Goal: Task Accomplishment & Management: Manage account settings

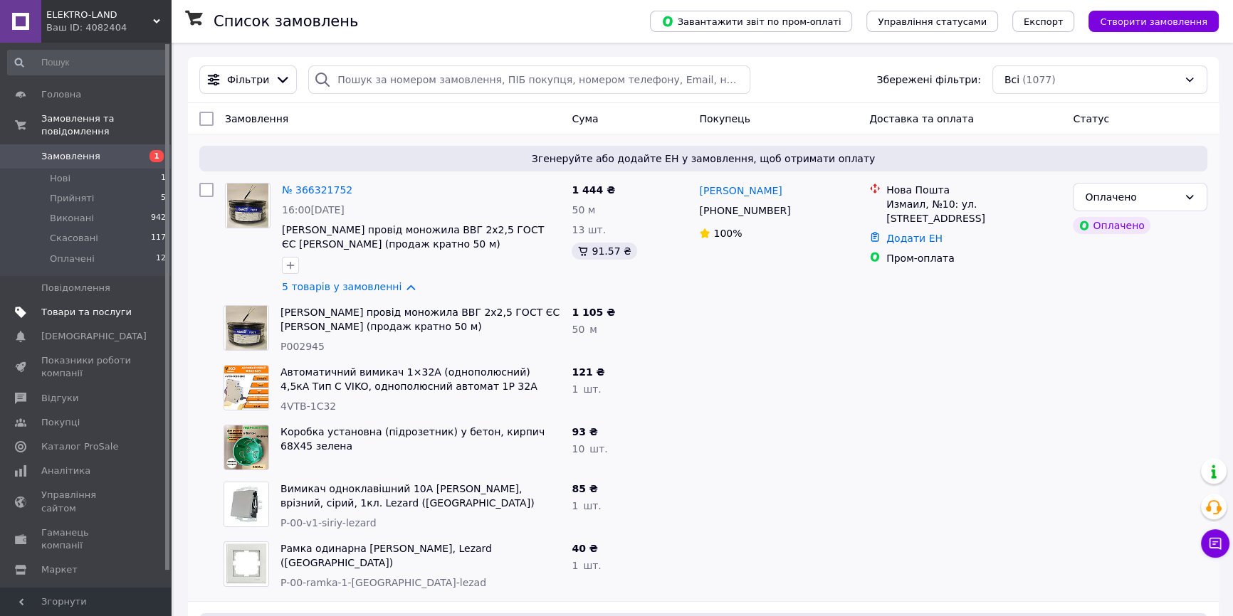
click at [80, 306] on span "Товари та послуги" at bounding box center [86, 312] width 90 height 13
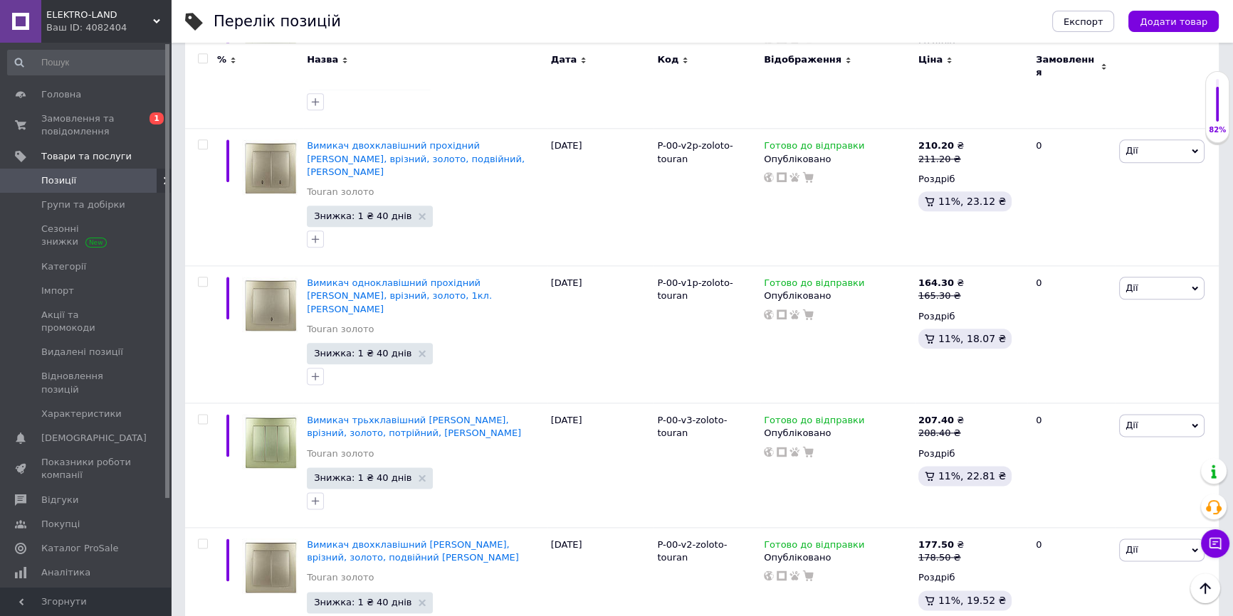
scroll to position [2236, 0]
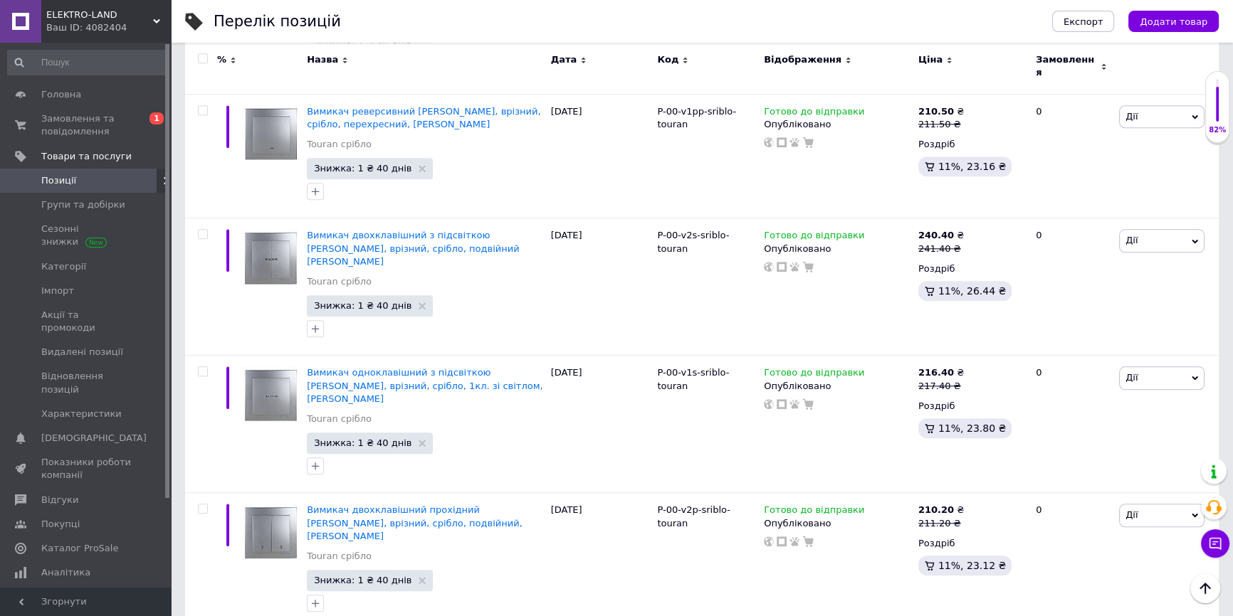
scroll to position [1654, 0]
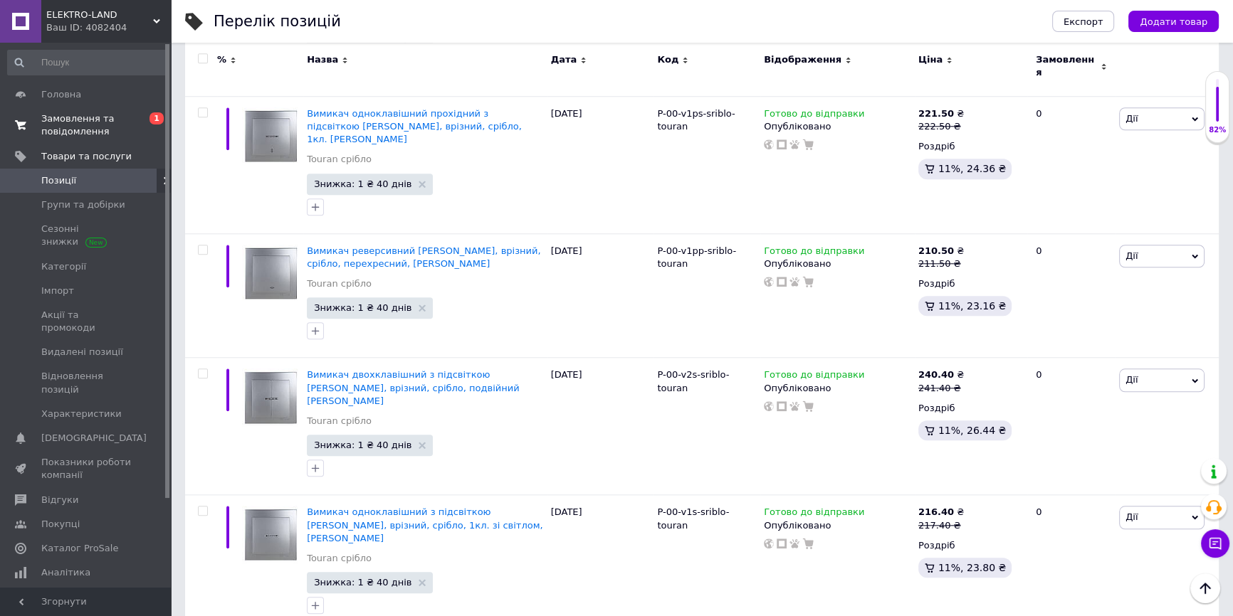
click at [71, 127] on span "Замовлення та повідомлення" at bounding box center [86, 125] width 90 height 26
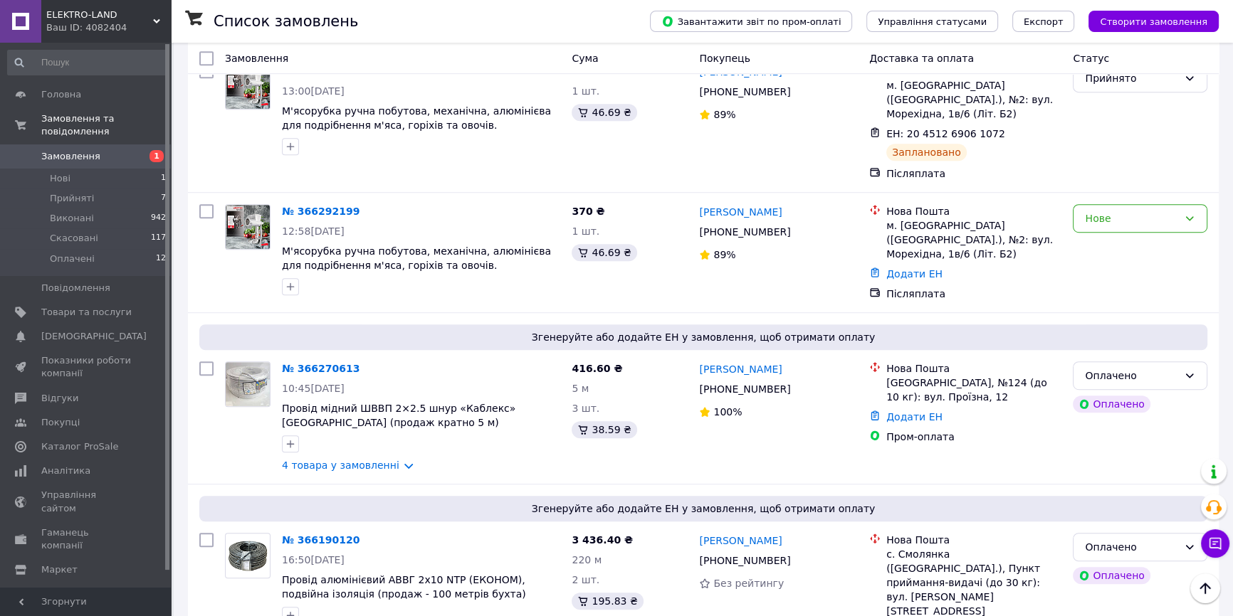
scroll to position [1035, 0]
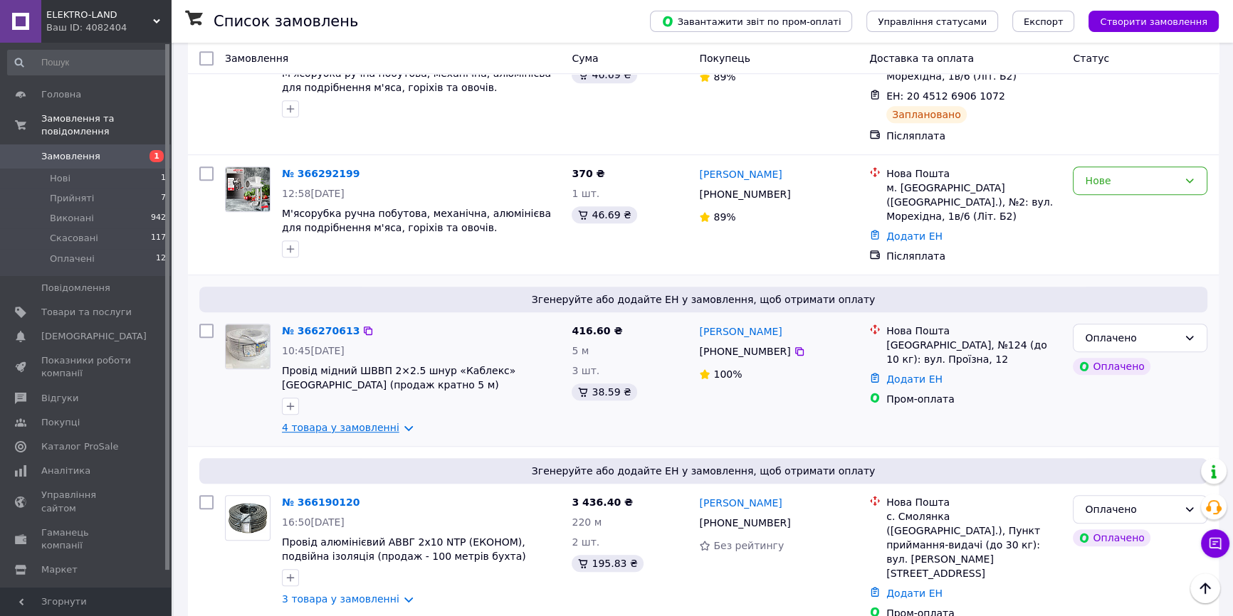
click at [345, 422] on link "4 товара у замовленні" at bounding box center [340, 427] width 117 height 11
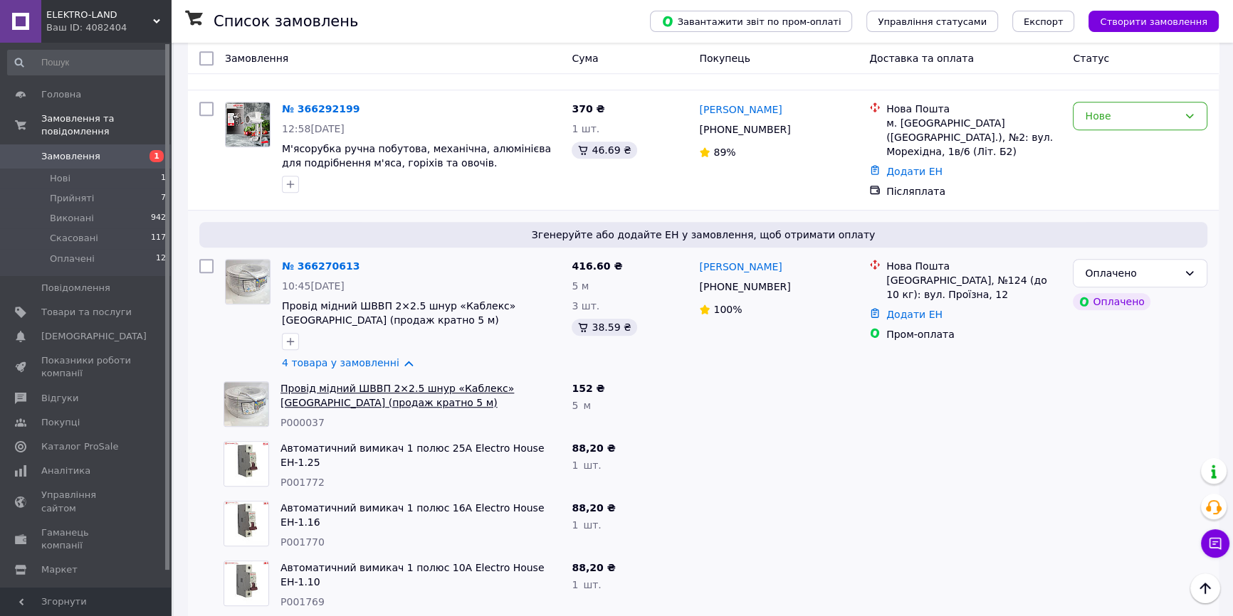
scroll to position [1165, 0]
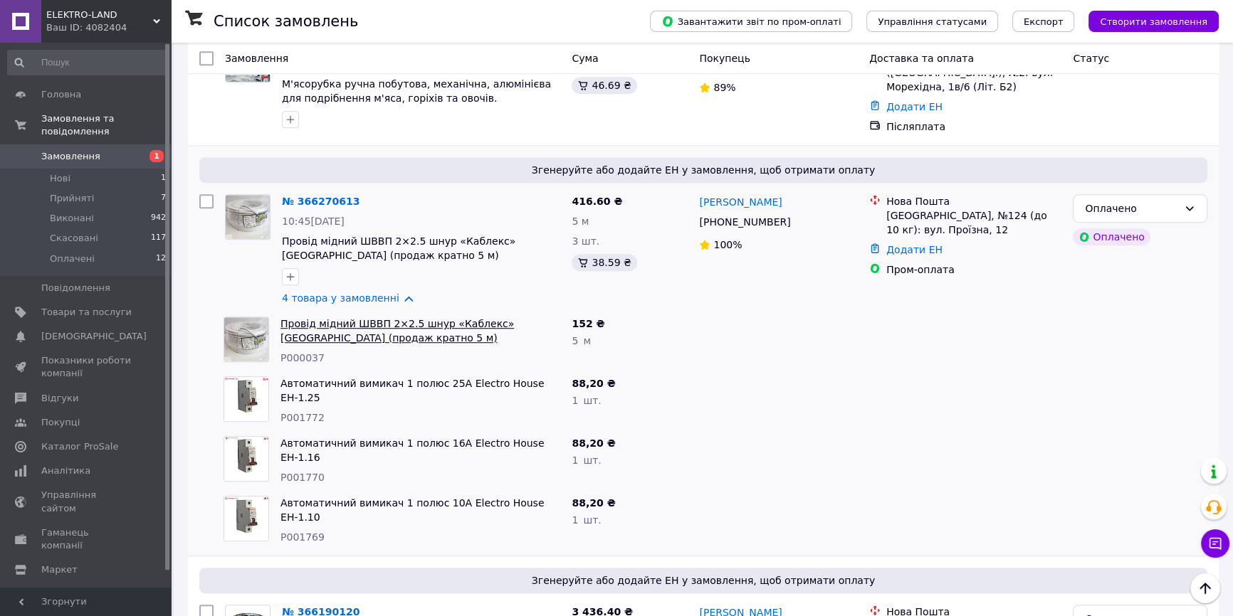
click at [372, 318] on link "Провід мідний ШВВП 2×2.5 шнур «Каблекс» [GEOGRAPHIC_DATA] (продаж кратно 5 м)" at bounding box center [396, 331] width 233 height 26
click at [374, 254] on div "№ 366270613 10:45[DATE] Провід мідний ШВВП 2×2.5 шнур «Каблекс» [GEOGRAPHIC_DAT…" at bounding box center [421, 250] width 290 height 122
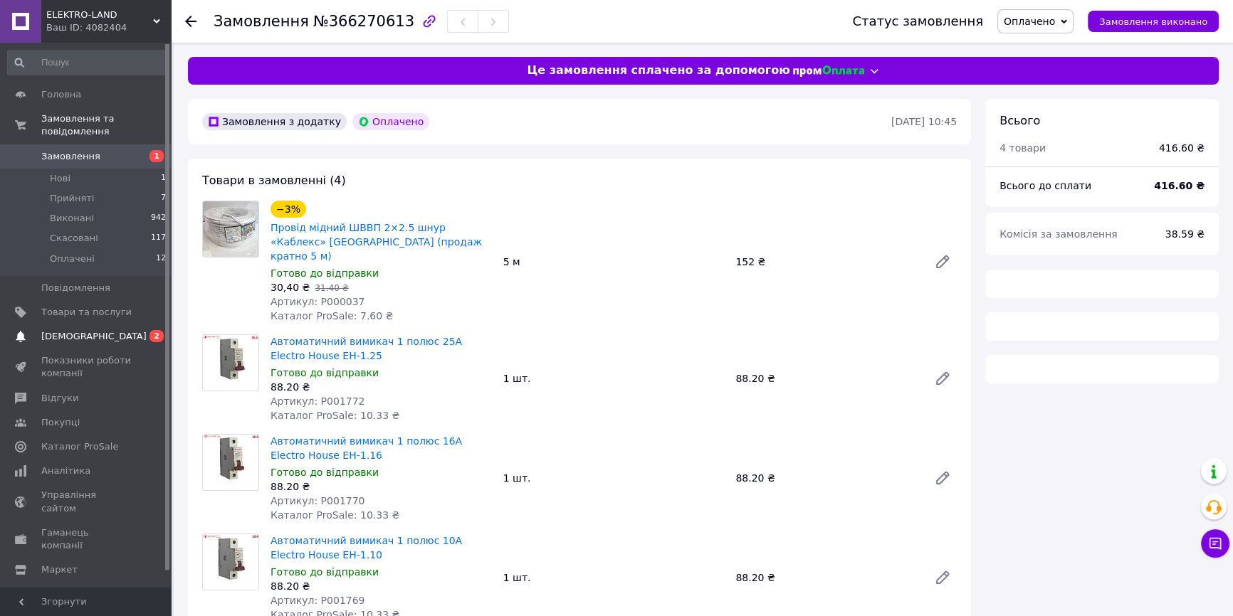
click at [106, 325] on link "Сповіщення 0 2" at bounding box center [87, 337] width 174 height 24
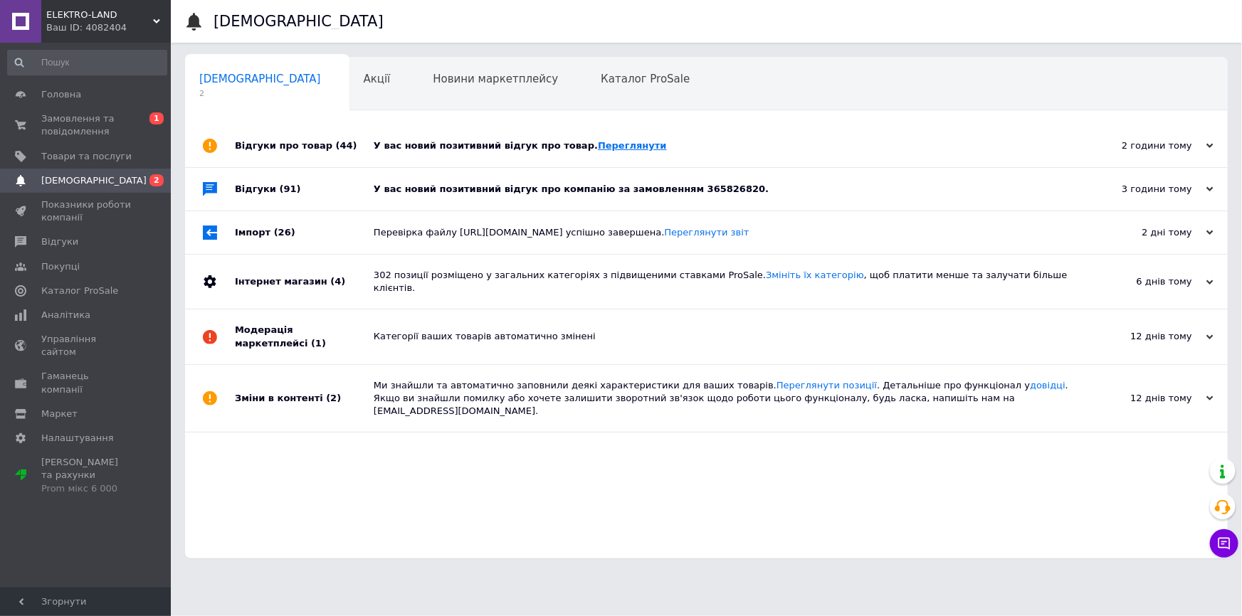
click at [598, 143] on link "Переглянути" at bounding box center [632, 145] width 69 height 11
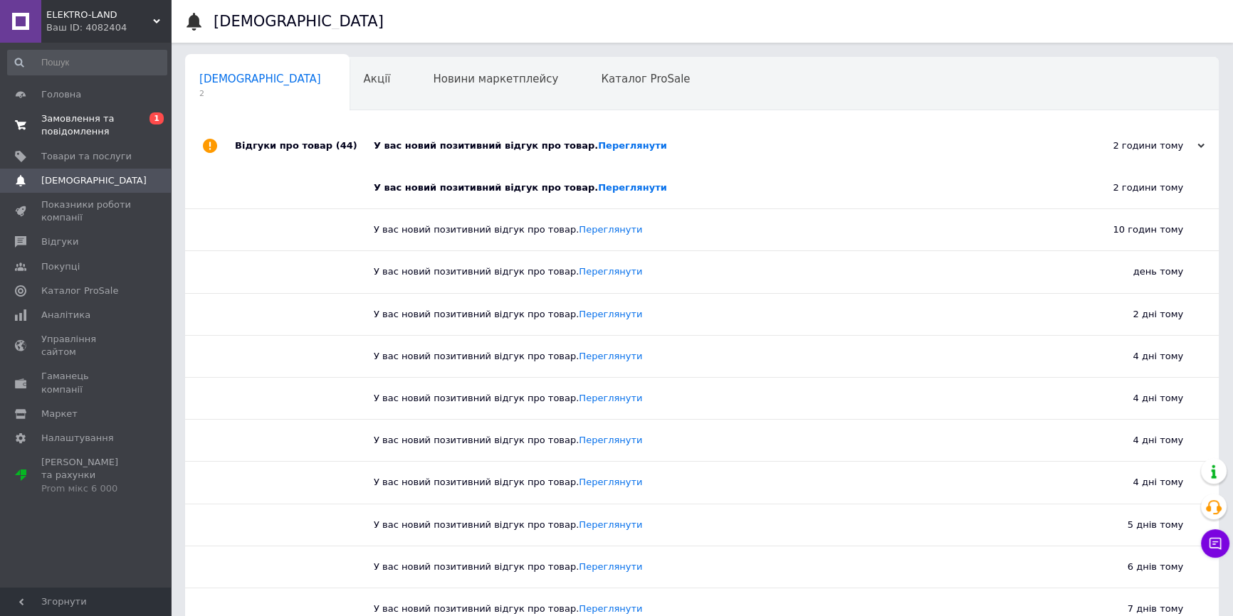
click at [60, 120] on span "Замовлення та повідомлення" at bounding box center [86, 125] width 90 height 26
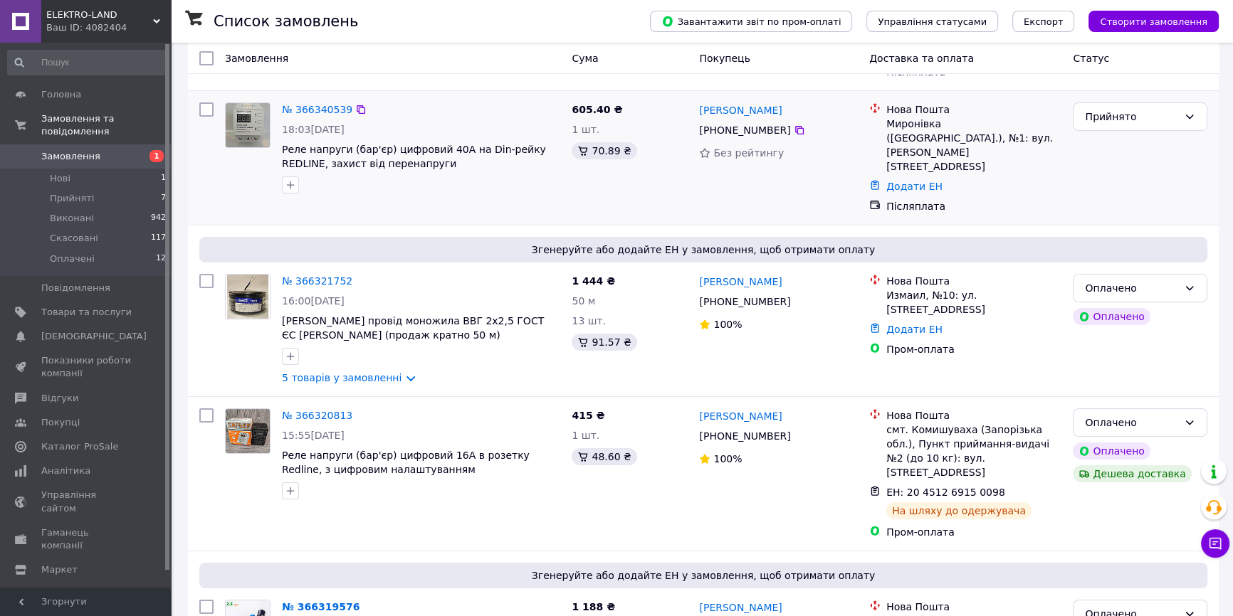
scroll to position [194, 0]
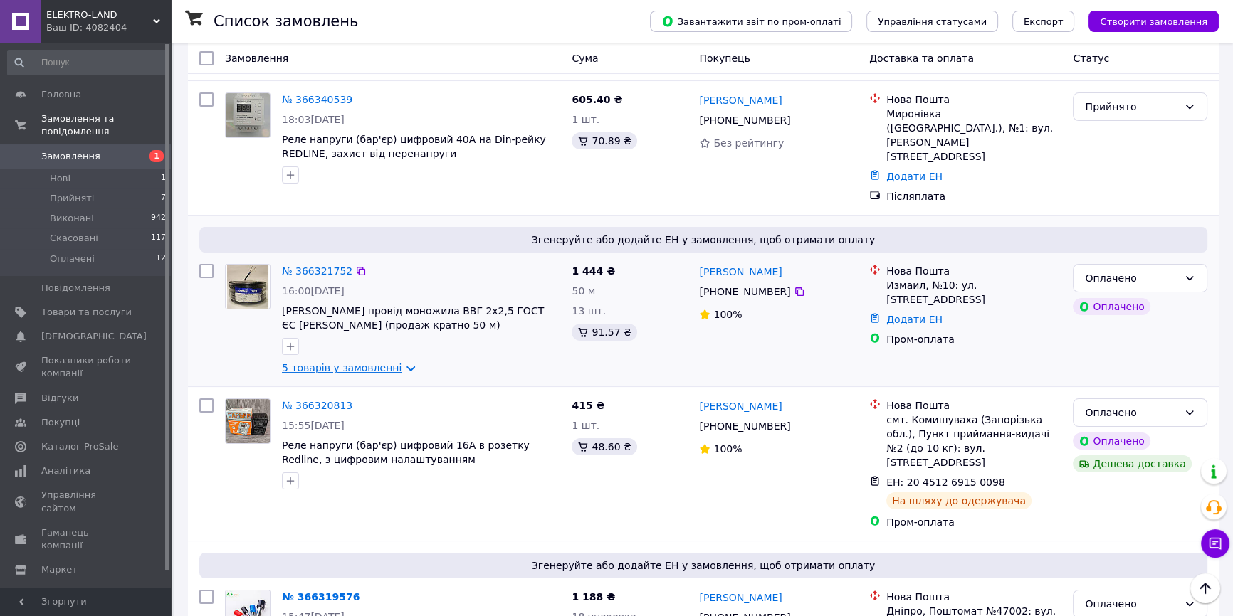
click at [375, 362] on link "5 товарів у замовленні" at bounding box center [342, 367] width 120 height 11
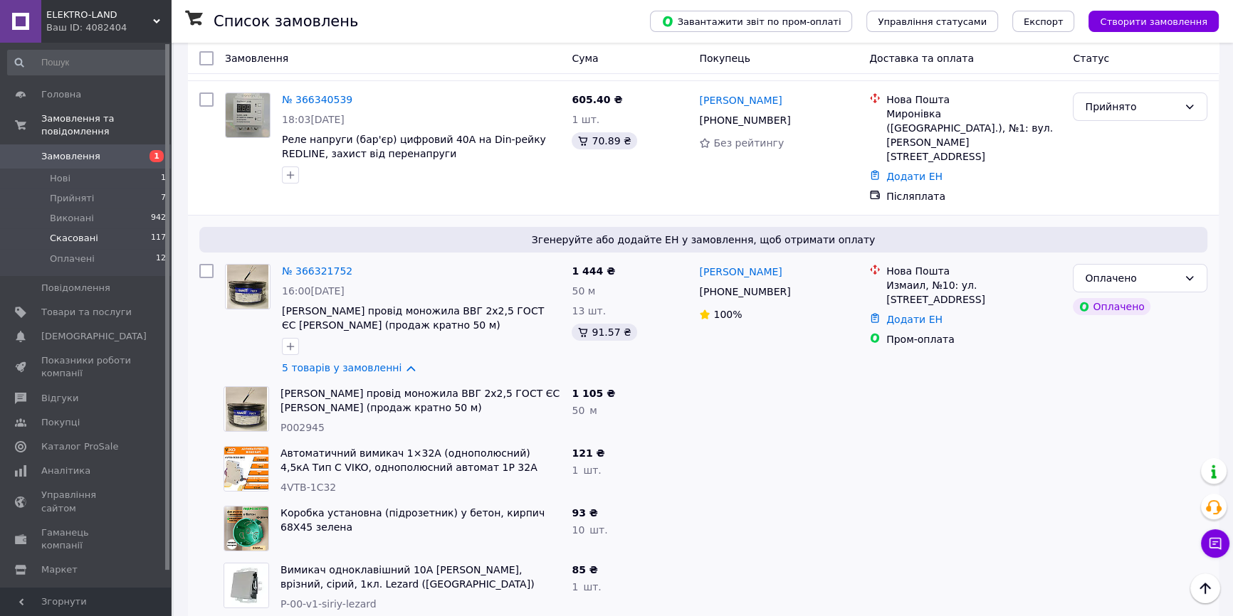
drag, startPoint x: 75, startPoint y: 181, endPoint x: 135, endPoint y: 228, distance: 75.9
click at [75, 192] on span "Прийняті" at bounding box center [72, 198] width 44 height 13
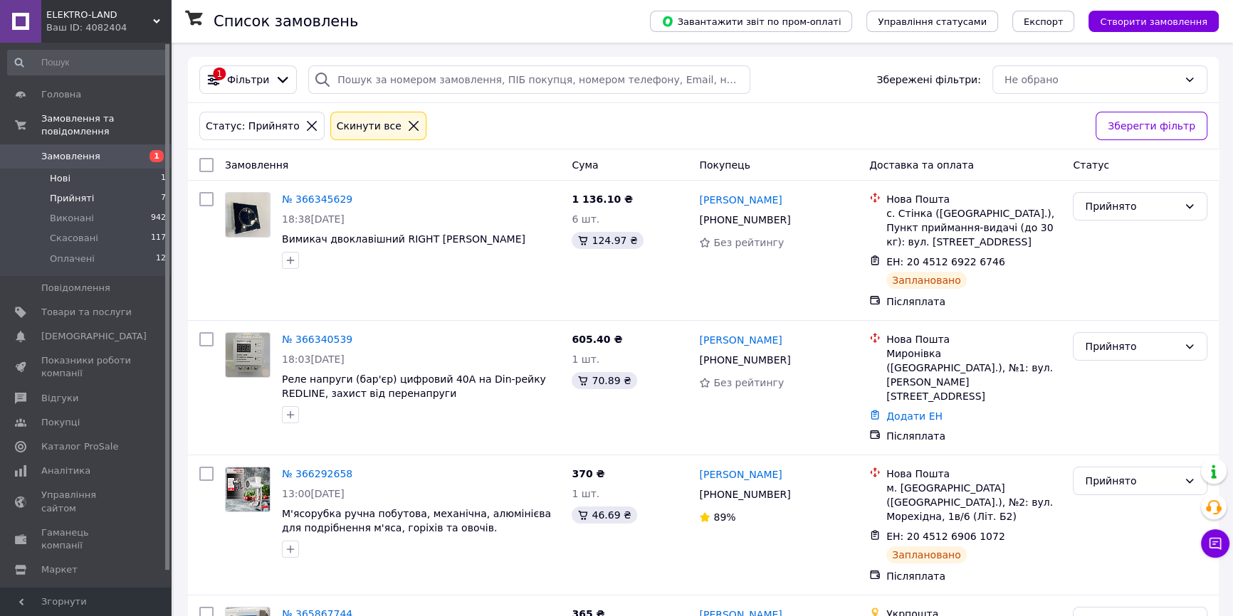
click at [78, 169] on li "Нові 1" at bounding box center [87, 179] width 174 height 20
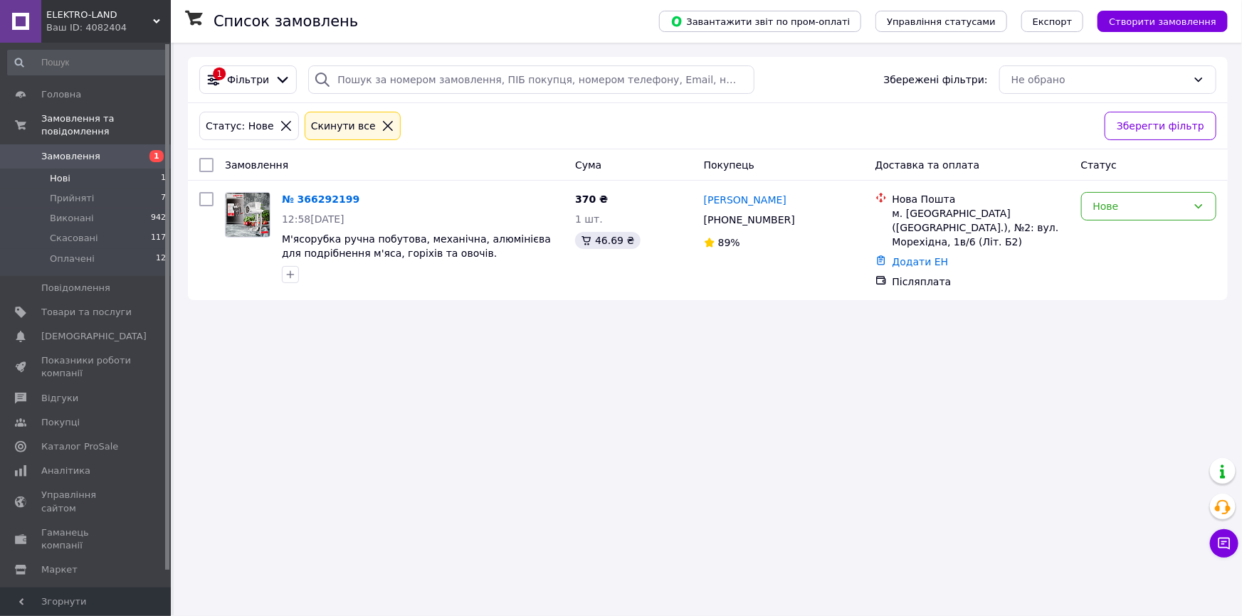
click at [66, 150] on span "Замовлення" at bounding box center [70, 156] width 59 height 13
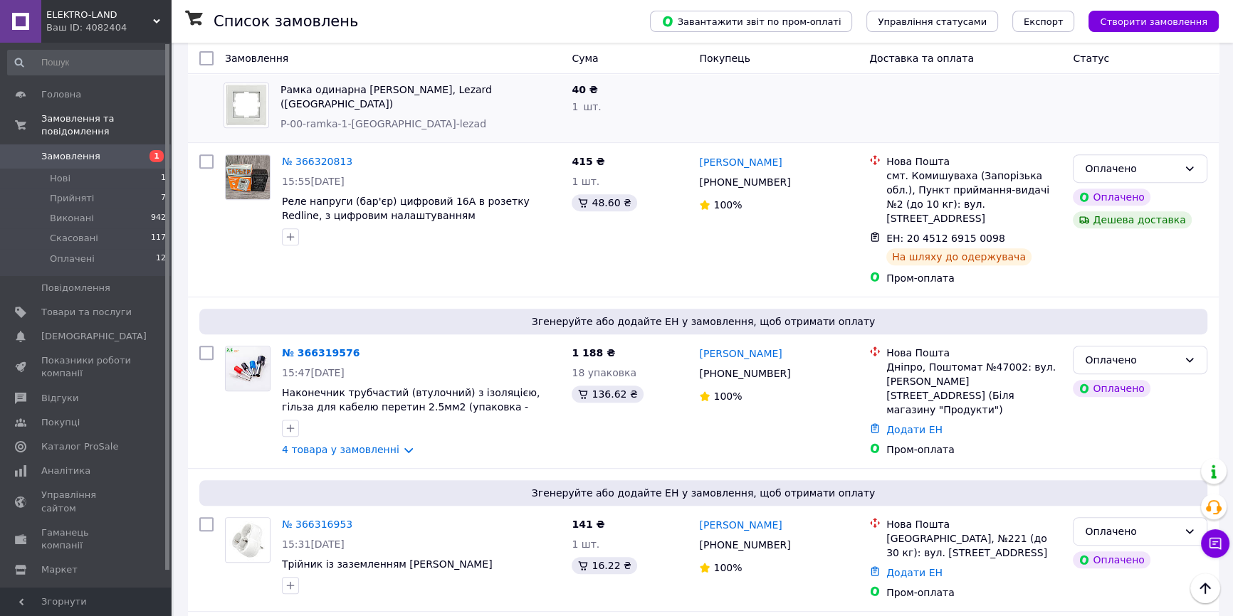
scroll to position [776, 0]
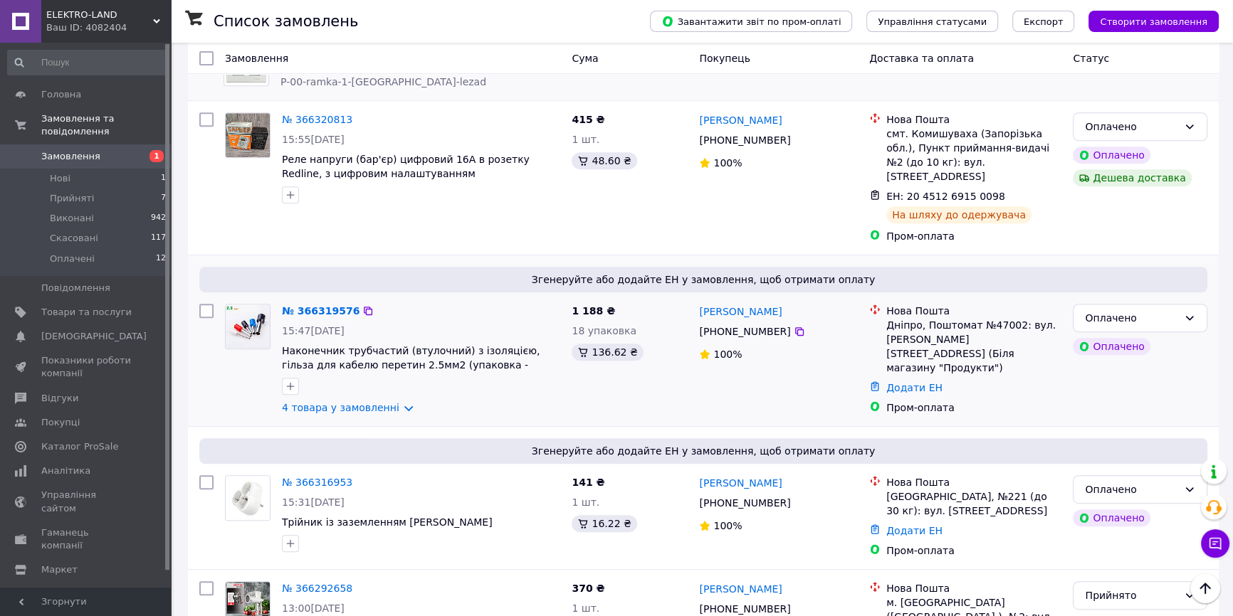
click at [731, 354] on div "Евгений Подопригора +380 96 207 90 08 100%" at bounding box center [778, 359] width 170 height 122
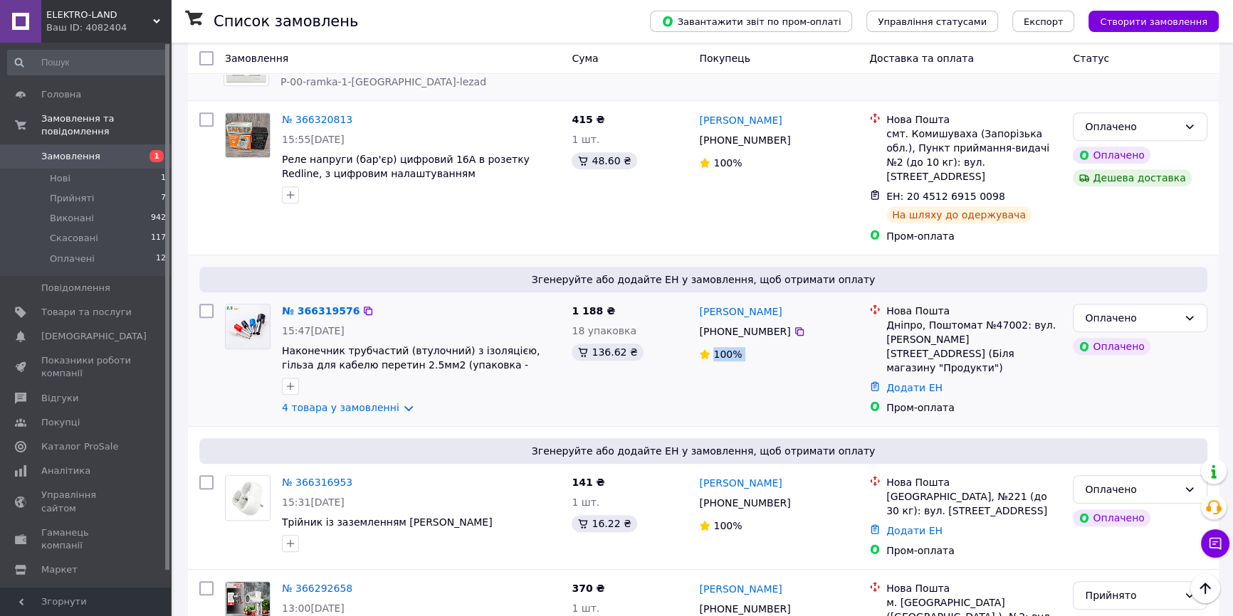
click at [731, 354] on div "Евгений Подопригора +380 96 207 90 08 100%" at bounding box center [778, 359] width 170 height 122
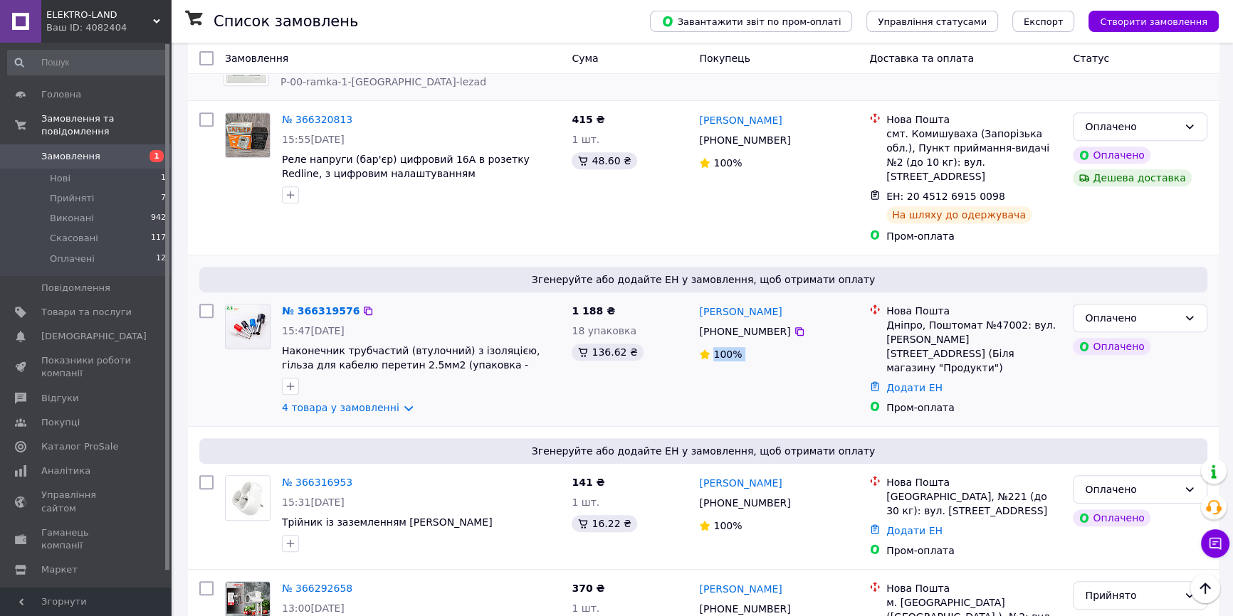
click at [730, 354] on div "Евгений Подопригора +380 96 207 90 08 100%" at bounding box center [778, 359] width 170 height 122
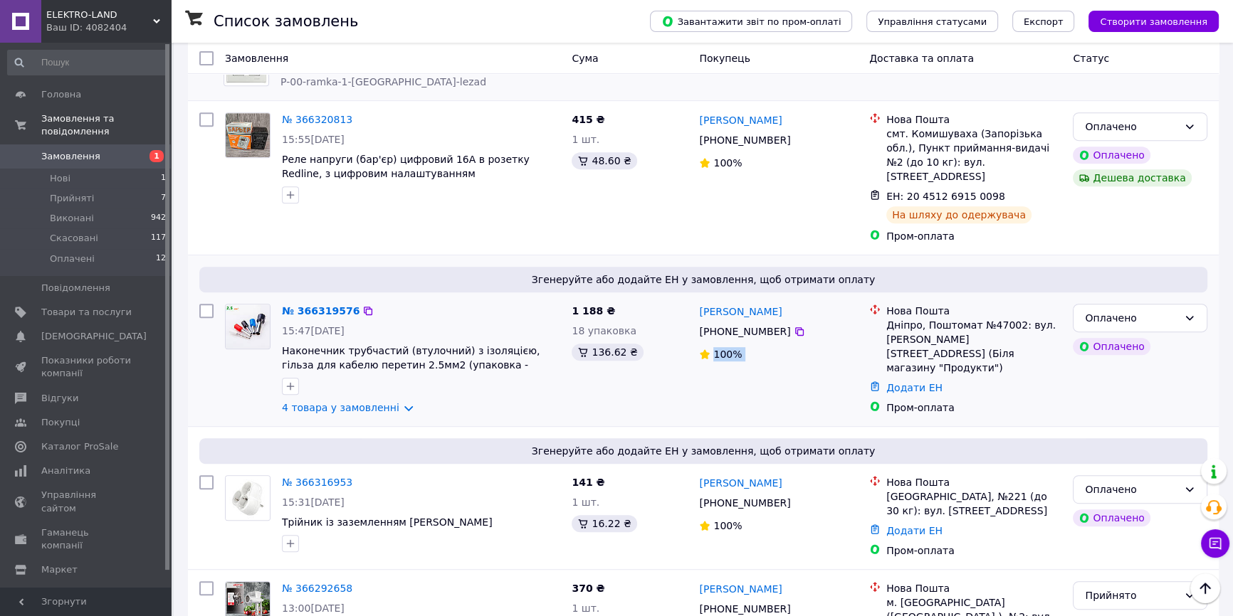
click at [730, 354] on div "Евгений Подопригора +380 96 207 90 08 100%" at bounding box center [778, 359] width 170 height 122
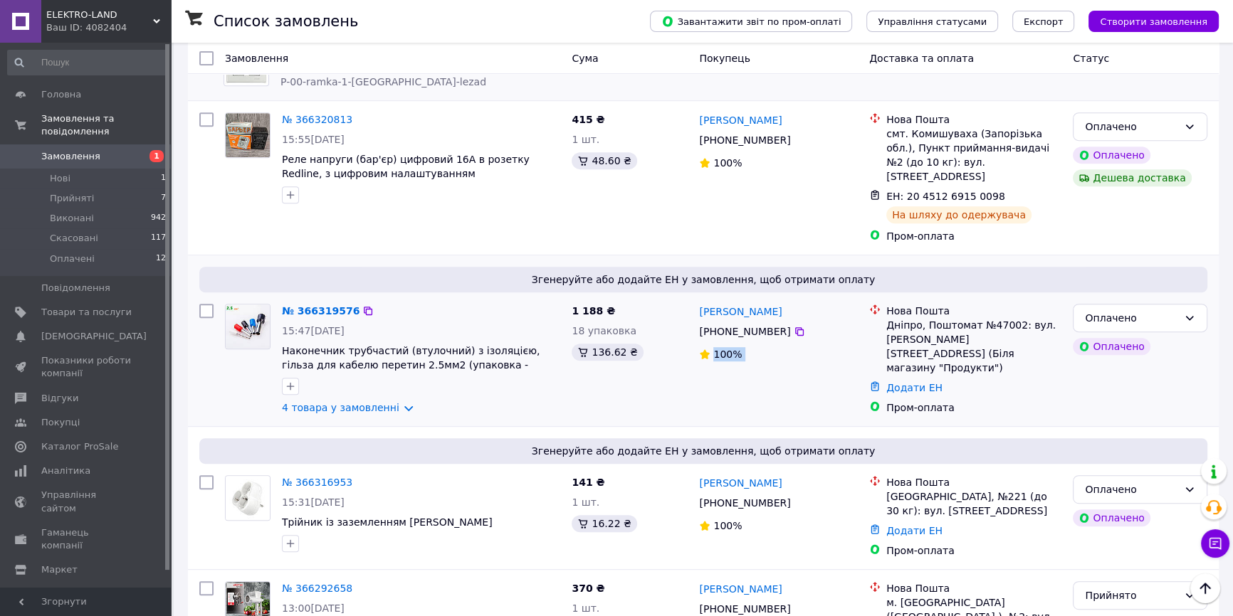
click at [730, 354] on div "Евгений Подопригора +380 96 207 90 08 100%" at bounding box center [778, 359] width 170 height 122
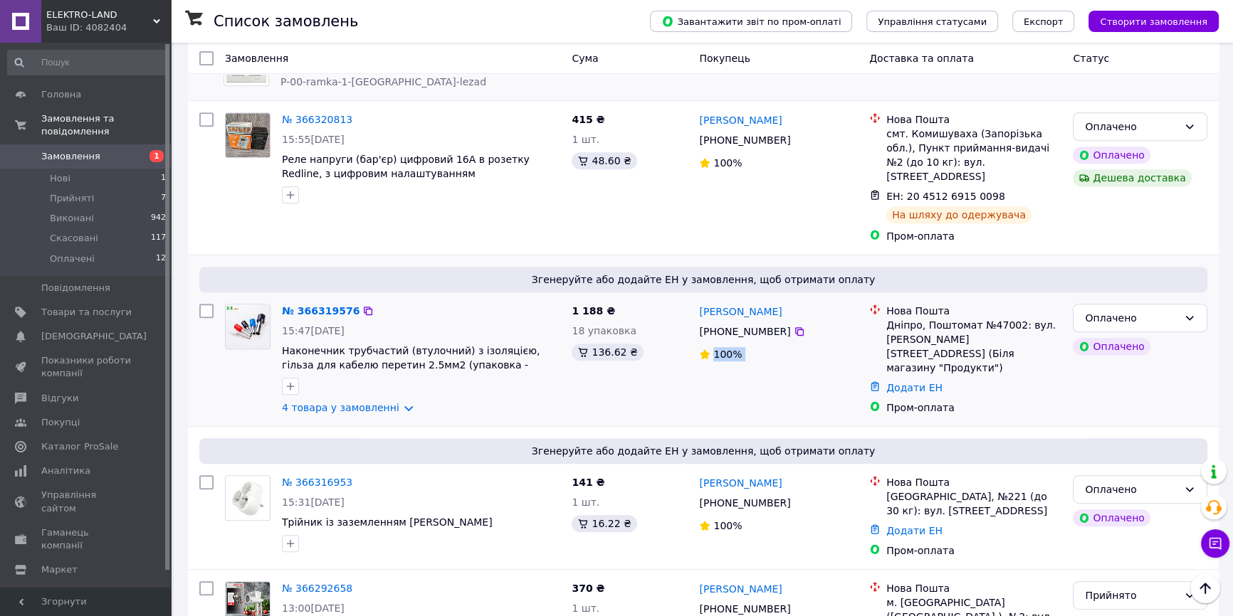
click at [730, 354] on div "Евгений Подопригора +380 96 207 90 08 100%" at bounding box center [778, 359] width 170 height 122
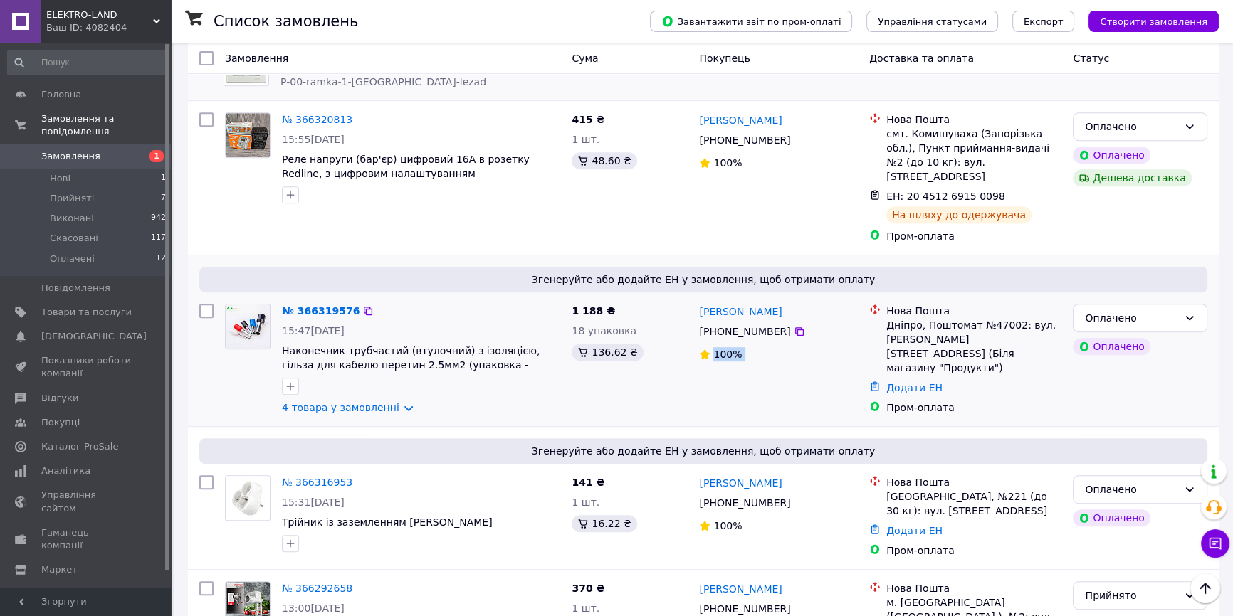
click at [730, 354] on div "Евгений Подопригора +380 96 207 90 08 100%" at bounding box center [778, 359] width 170 height 122
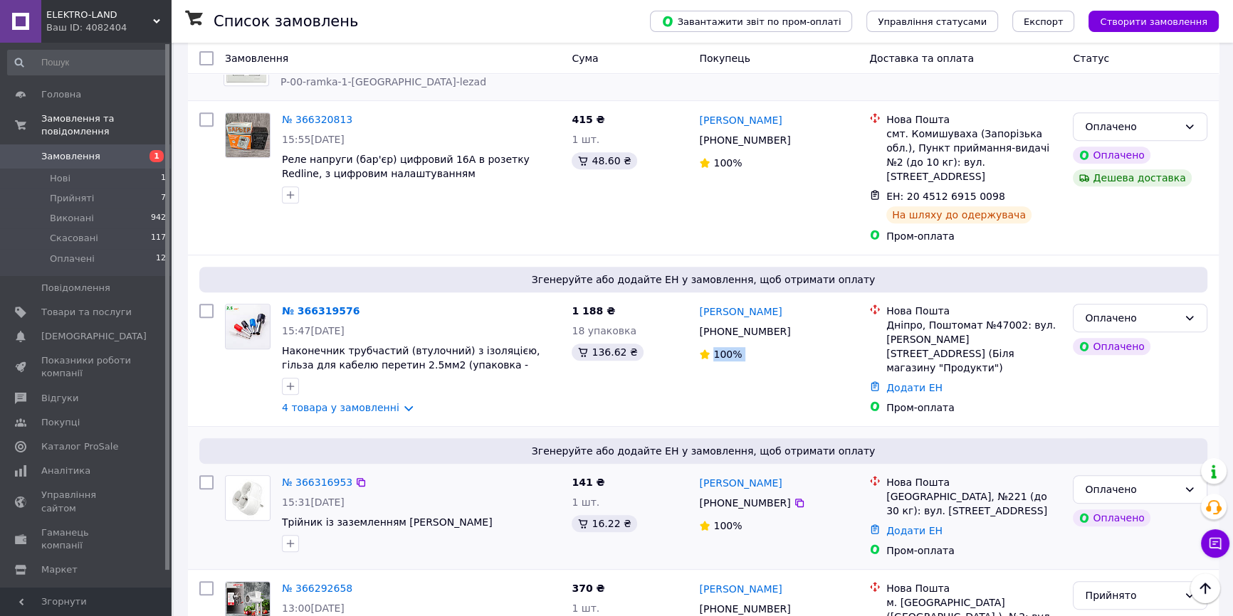
drag, startPoint x: 730, startPoint y: 354, endPoint x: 796, endPoint y: 414, distance: 89.2
drag, startPoint x: 796, startPoint y: 414, endPoint x: 605, endPoint y: 211, distance: 279.0
click at [605, 211] on div "415 ₴ 1 шт. 48.60 ₴" at bounding box center [629, 178] width 127 height 142
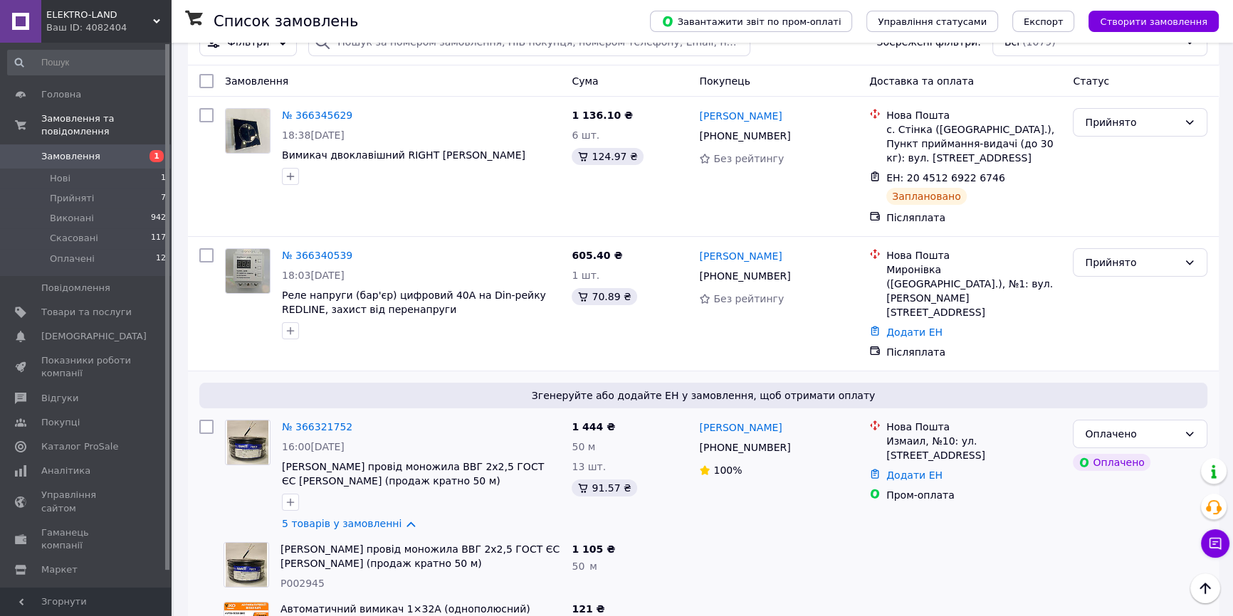
scroll to position [0, 0]
